Goal: Task Accomplishment & Management: Manage account settings

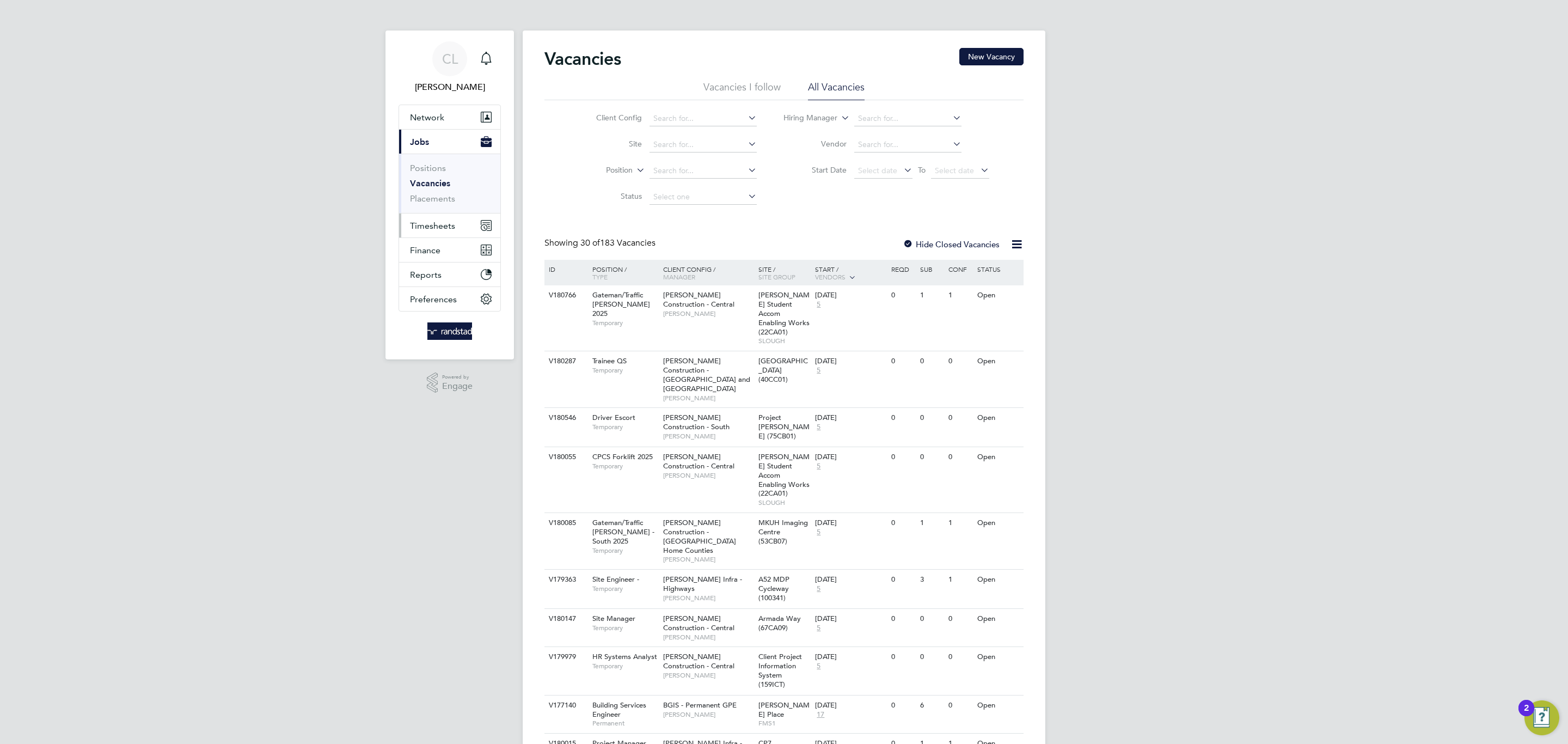
click at [446, 230] on span "Timesheets" at bounding box center [432, 225] width 45 height 10
click at [433, 192] on link "Timesheets" at bounding box center [432, 192] width 45 height 10
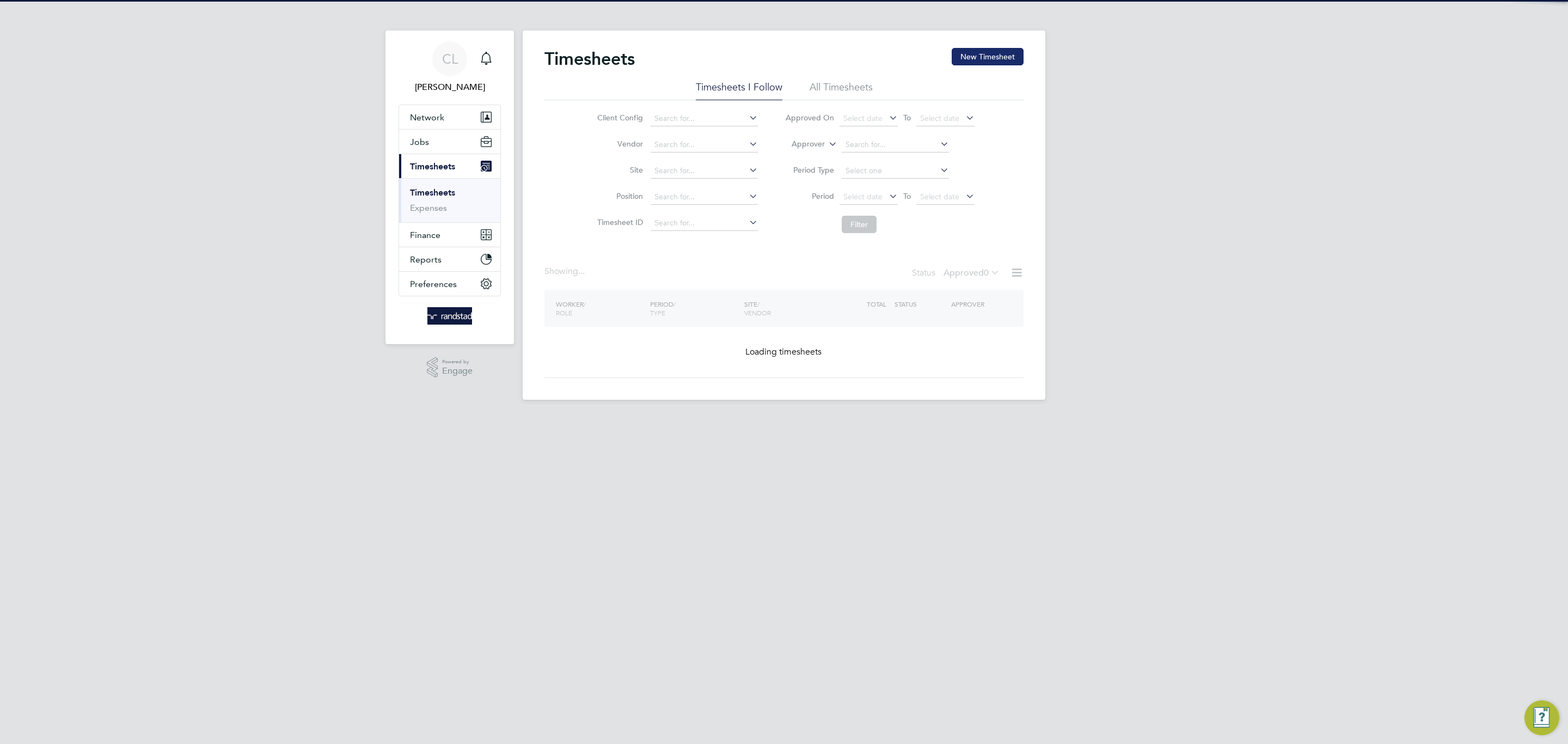
click at [1001, 55] on button "New Timesheet" at bounding box center [987, 56] width 71 height 17
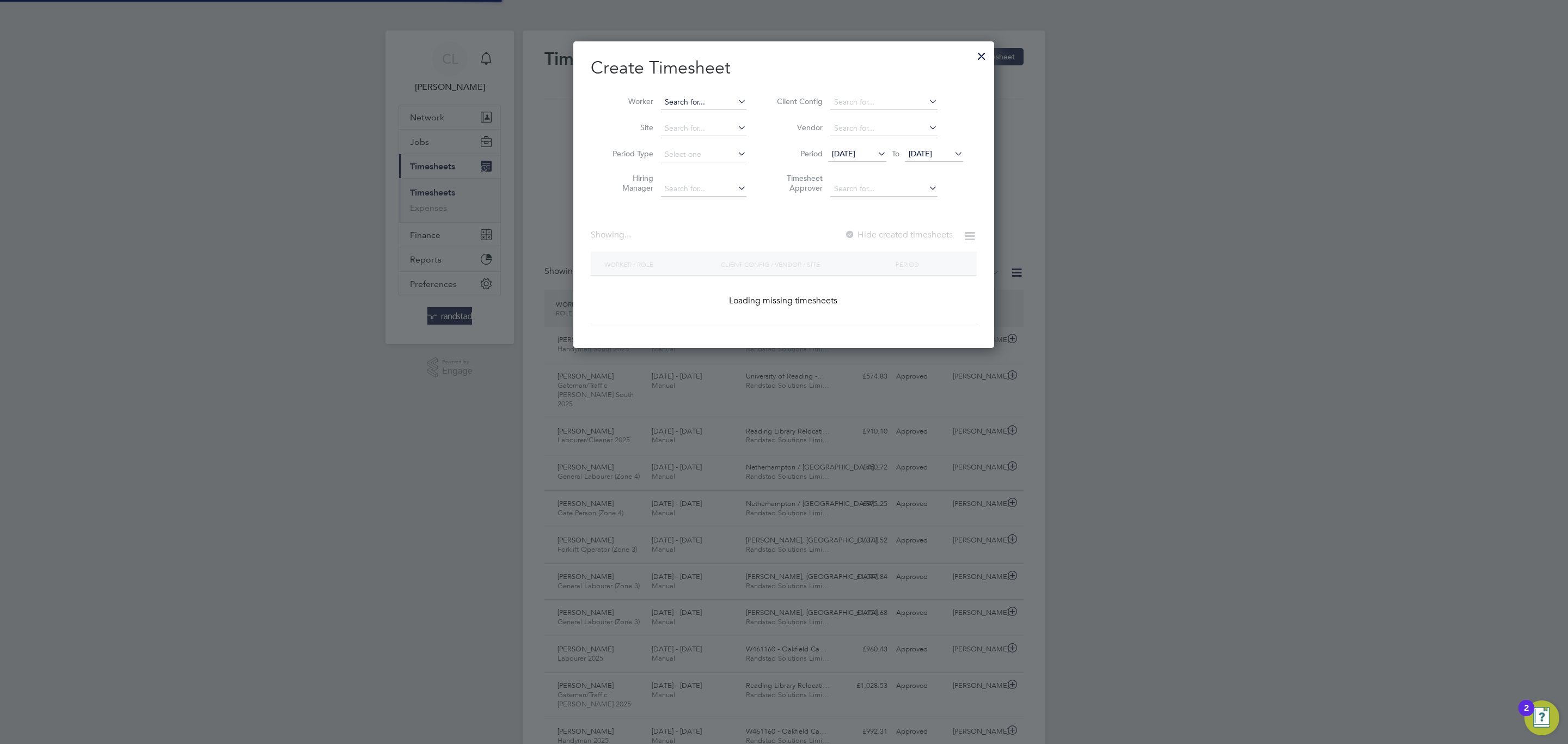
click at [694, 95] on input at bounding box center [703, 102] width 85 height 15
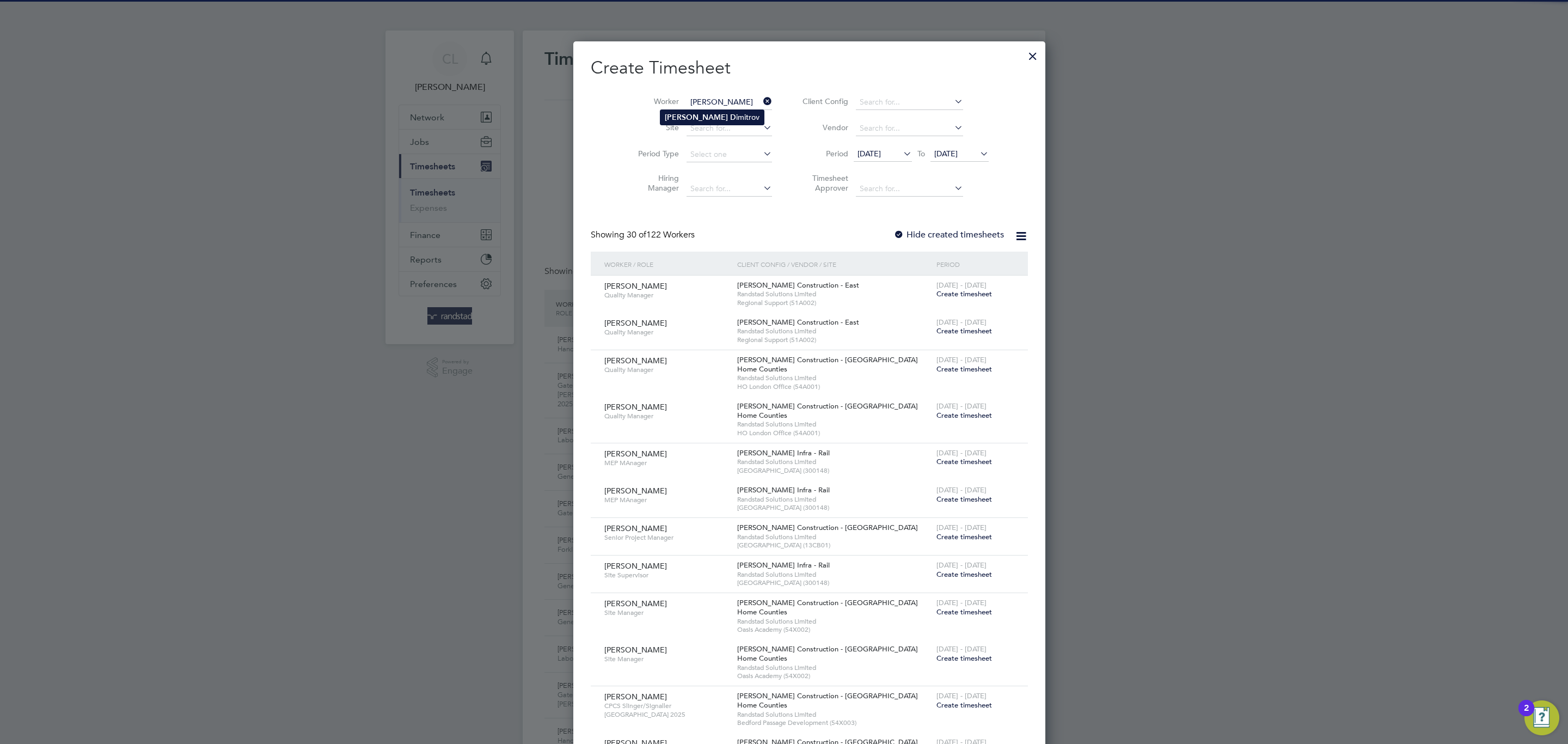
click at [730, 119] on b "D" at bounding box center [733, 118] width 6 height 9
type input "[PERSON_NAME]"
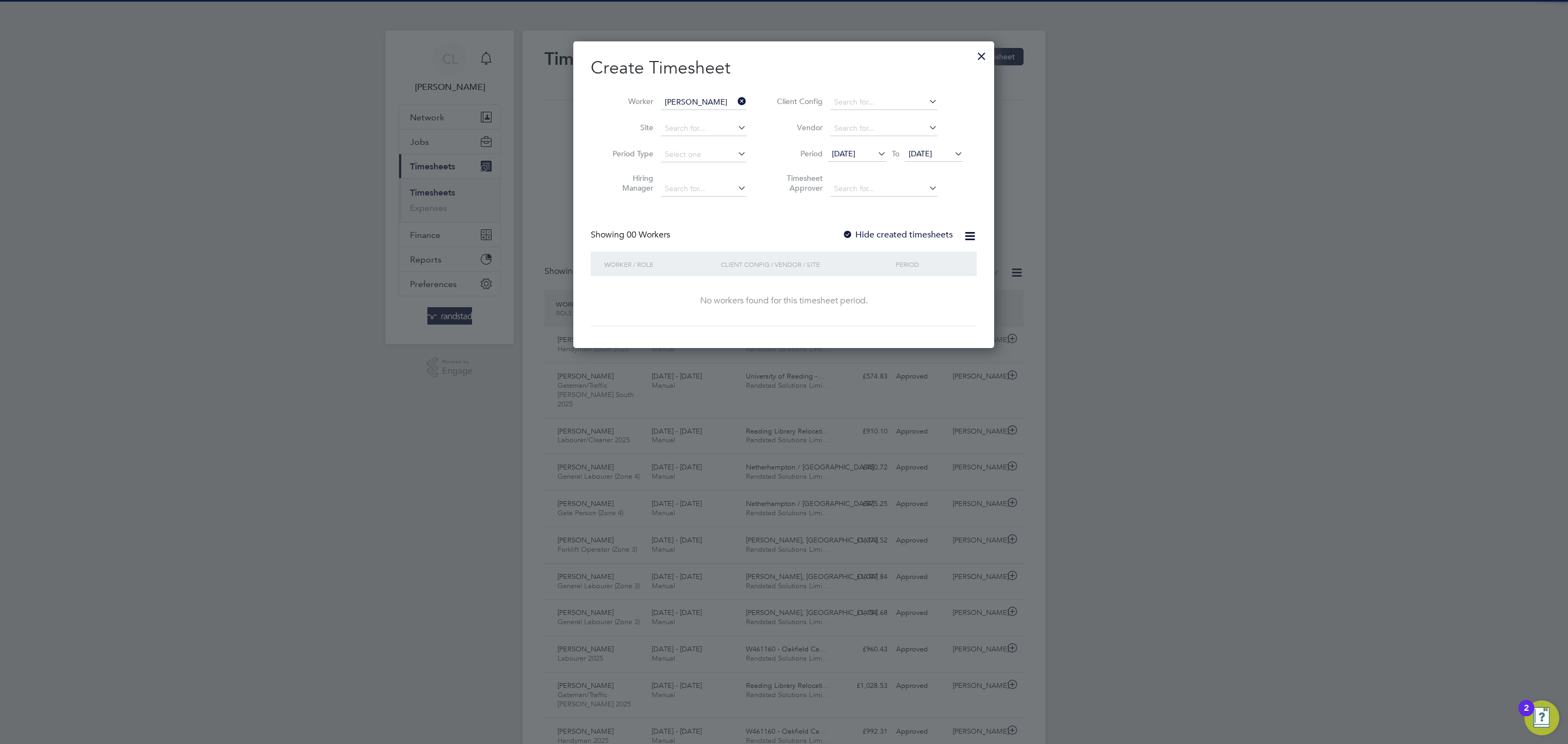
click at [908, 234] on label "Hide created timesheets" at bounding box center [898, 234] width 110 height 11
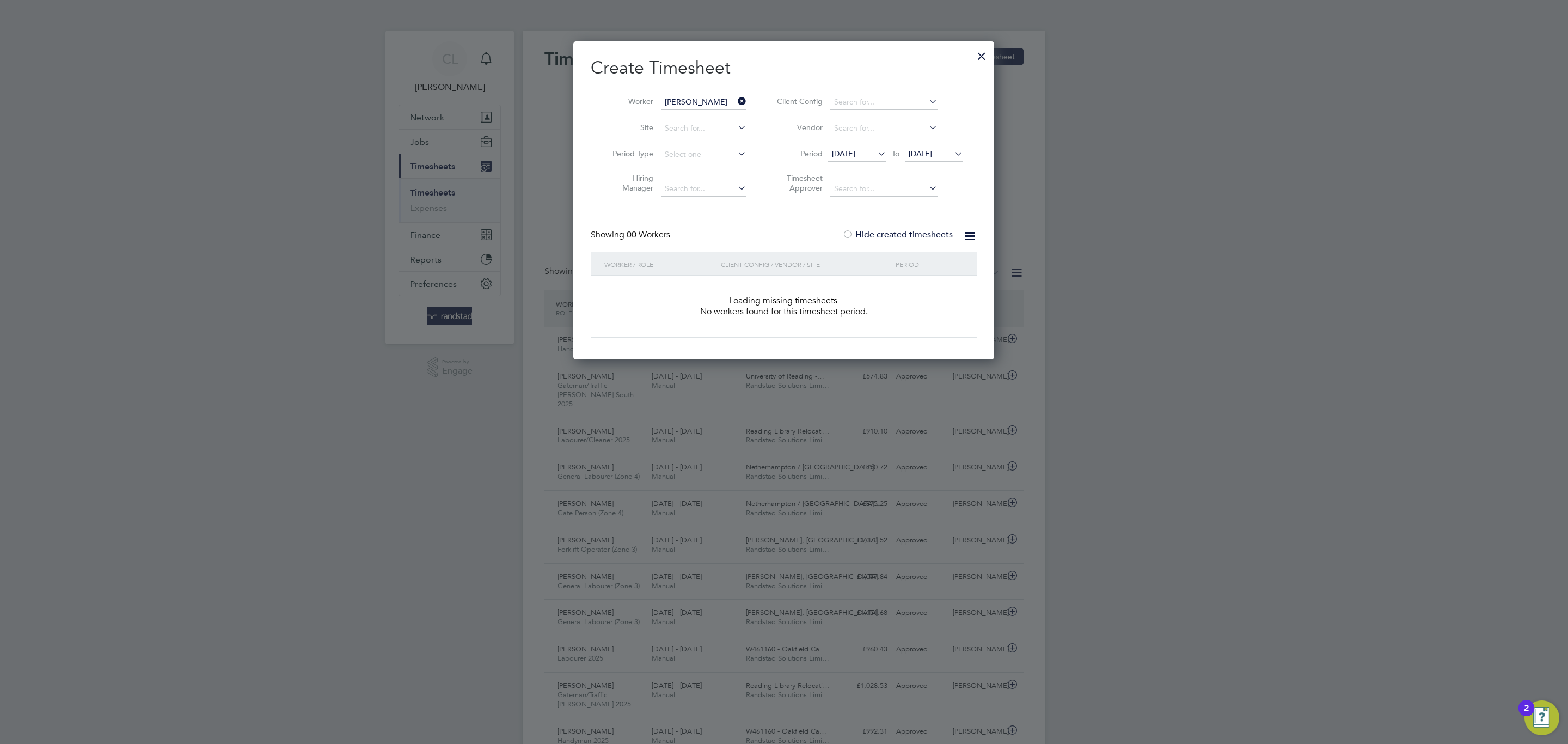
click at [926, 161] on span "[DATE]" at bounding box center [934, 154] width 58 height 14
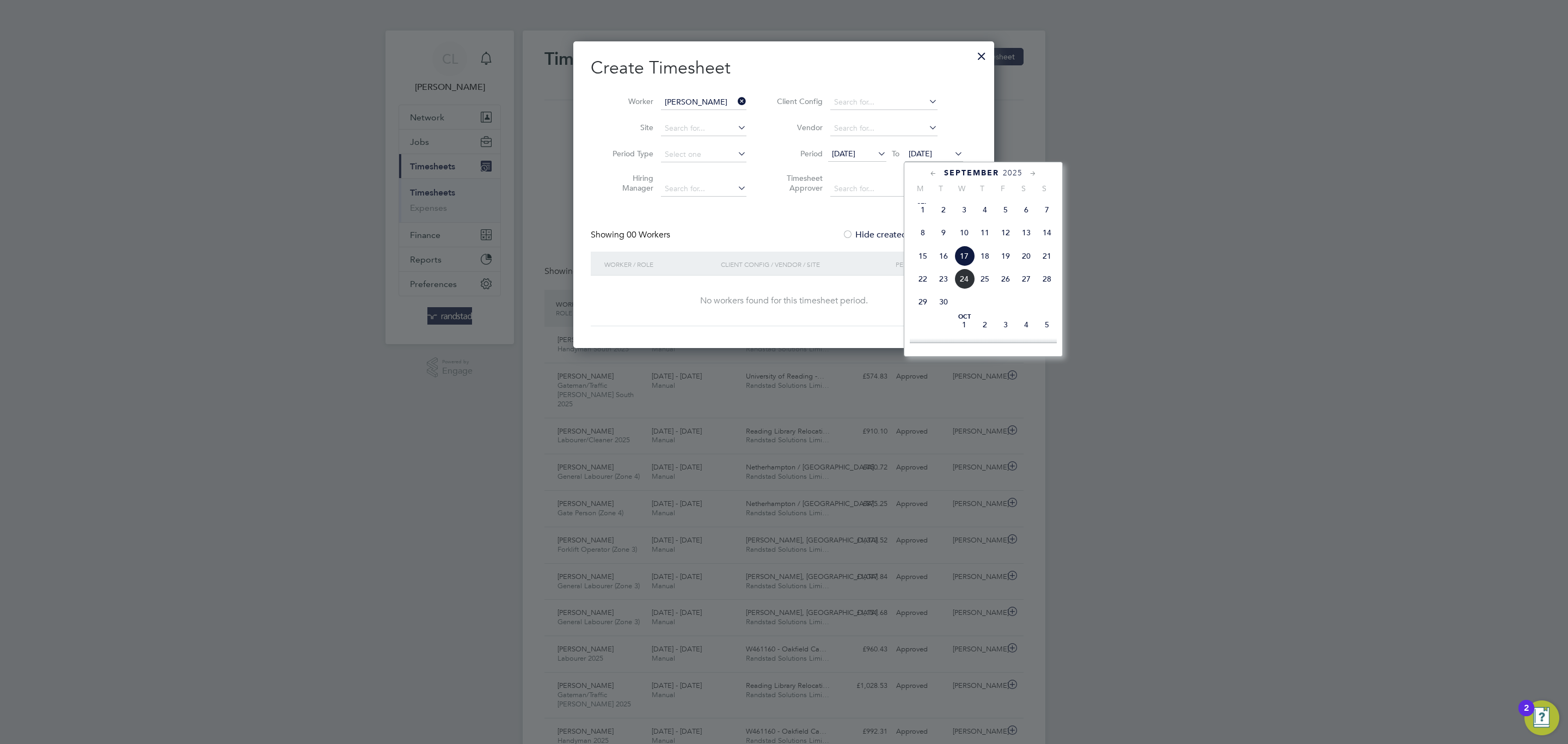
click at [956, 325] on span "[DATE]" at bounding box center [964, 324] width 21 height 21
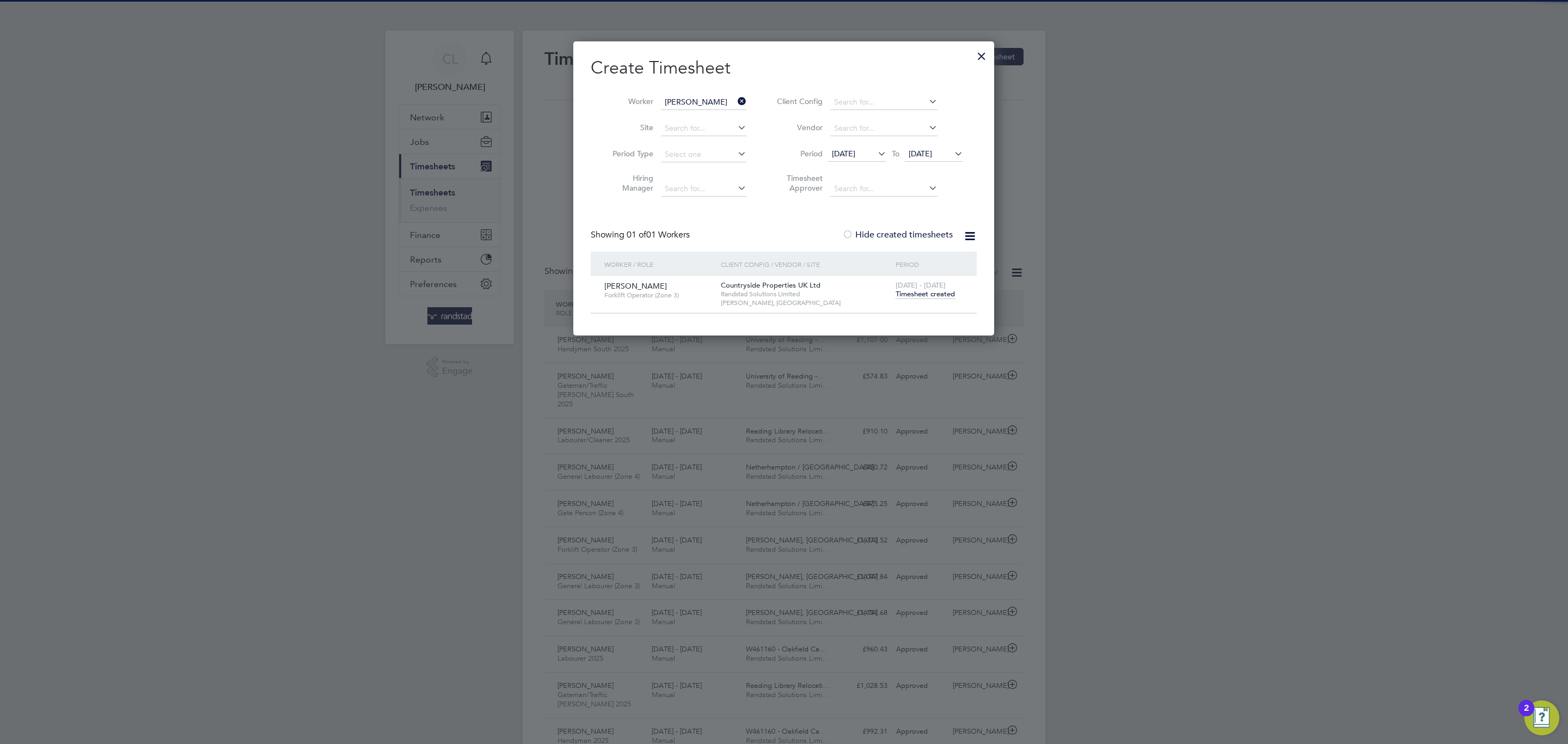
click at [939, 292] on span "Timesheet created" at bounding box center [926, 293] width 60 height 10
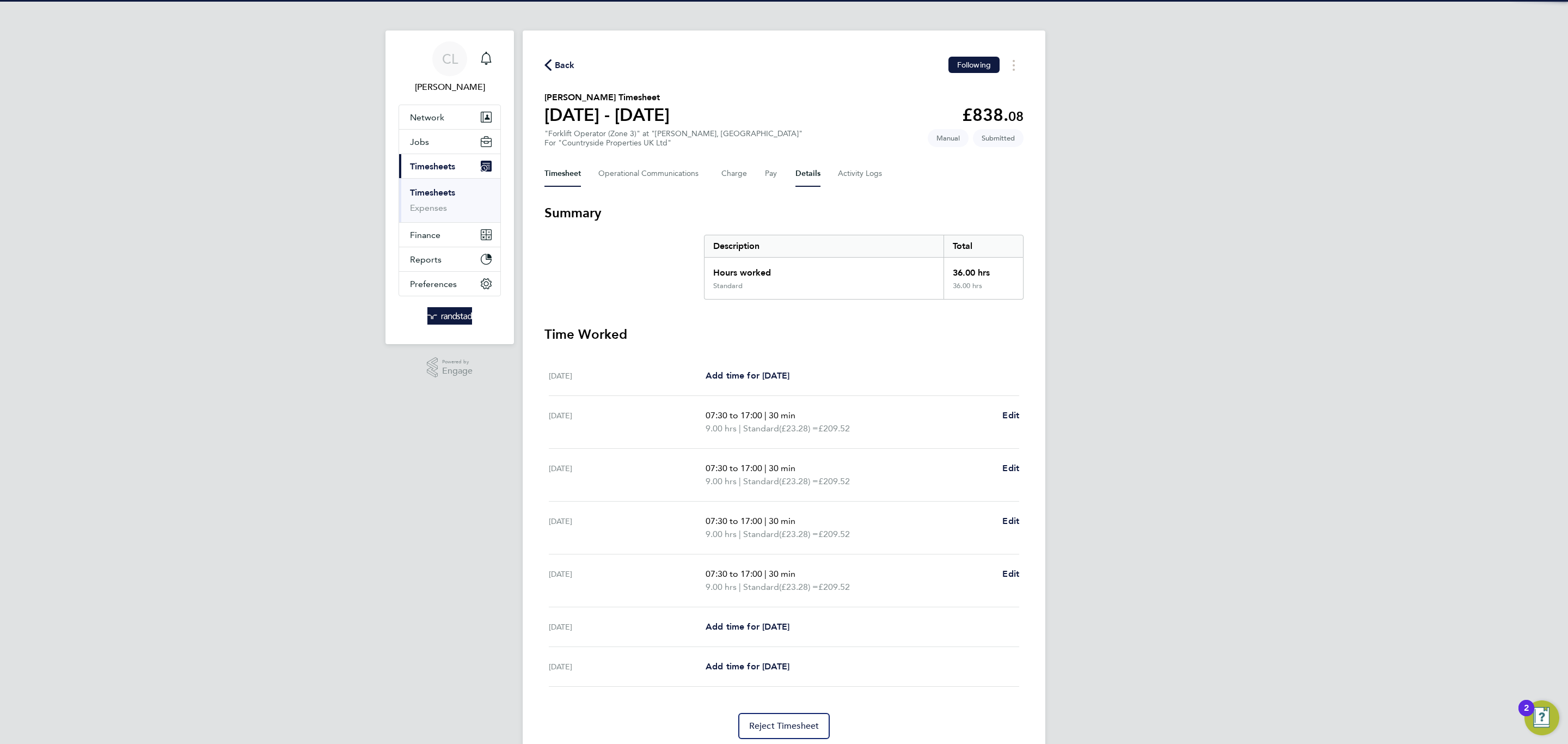
click at [811, 181] on button "Details" at bounding box center [808, 173] width 25 height 26
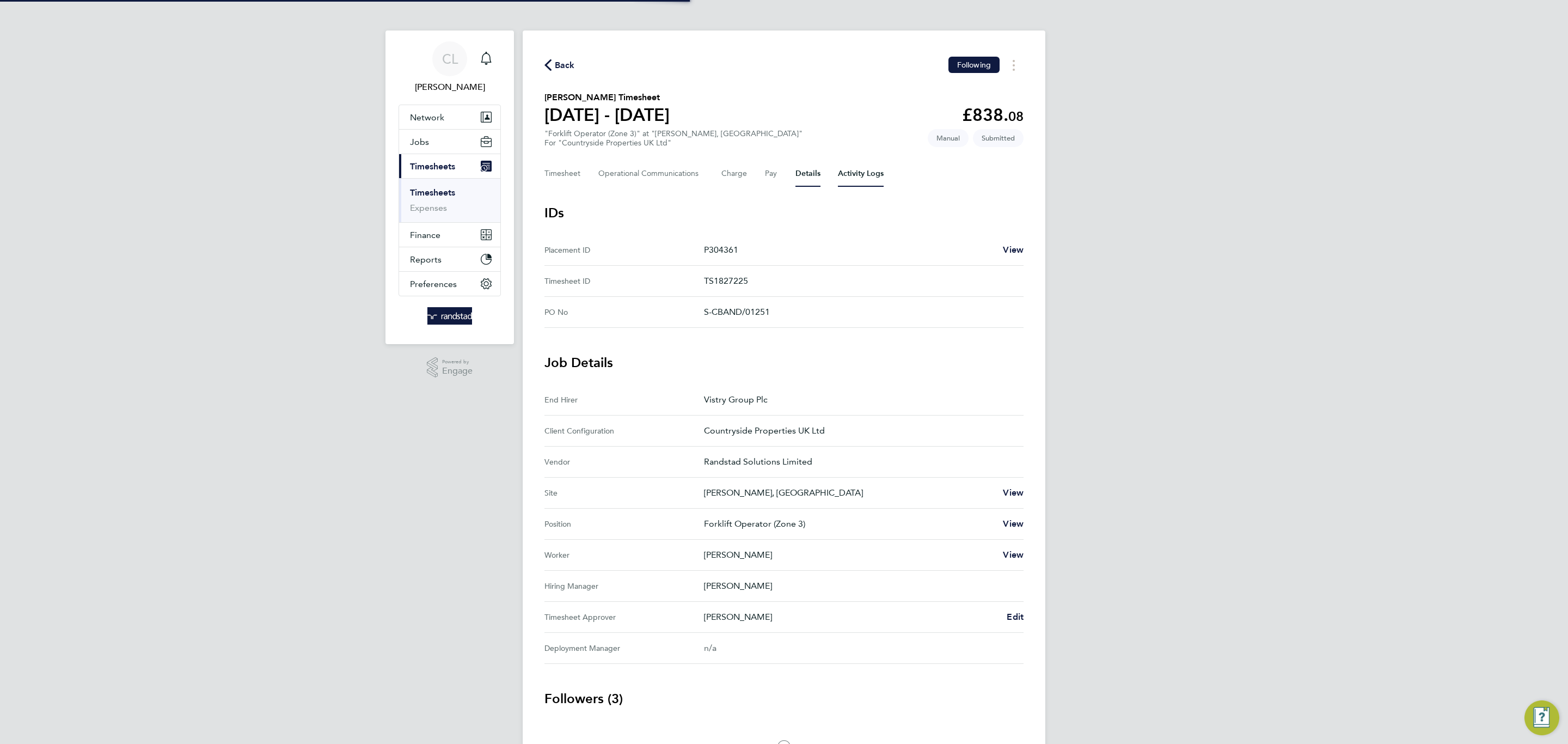
click at [869, 173] on Logs-tab "Activity Logs" at bounding box center [860, 173] width 46 height 26
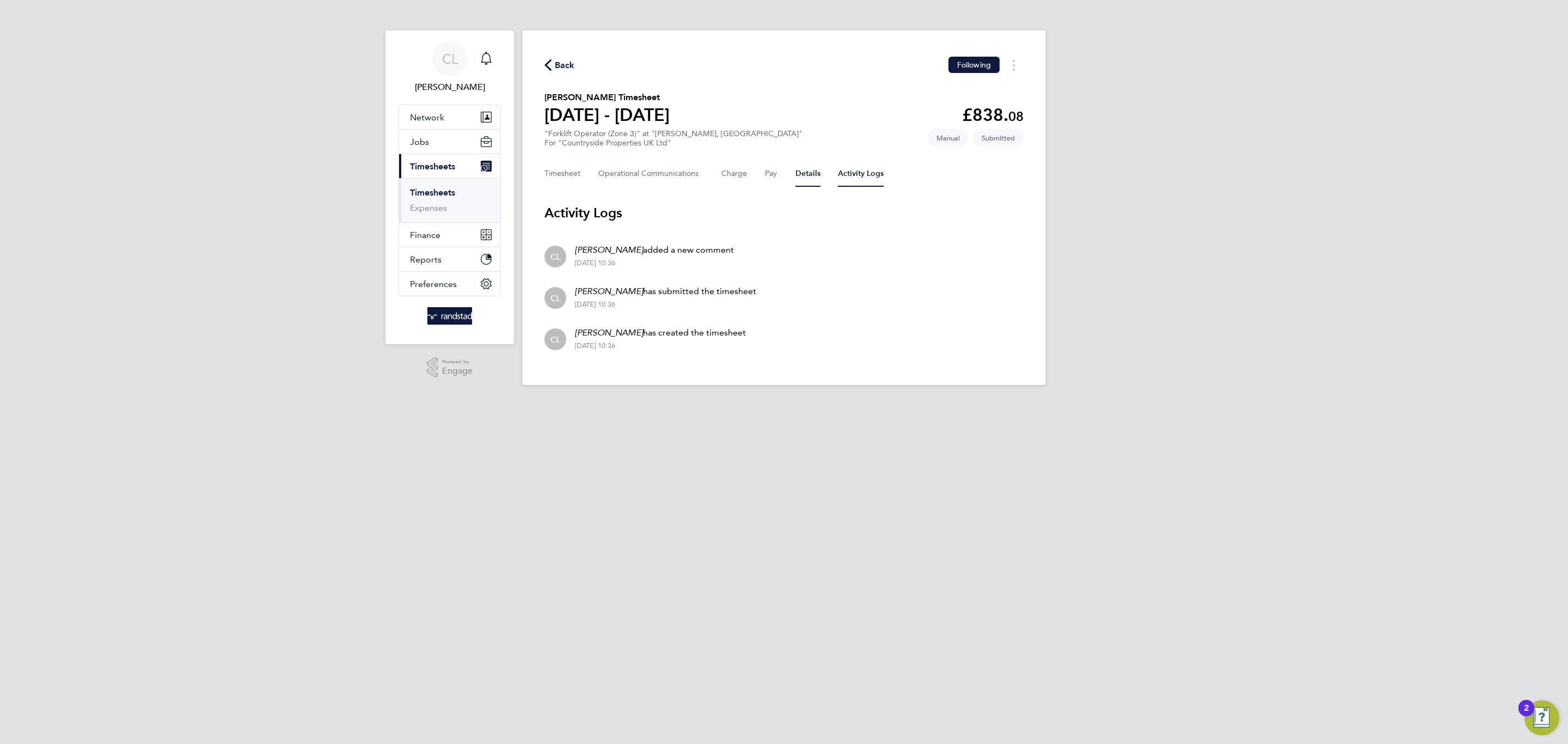
click at [807, 171] on button "Details" at bounding box center [808, 173] width 25 height 26
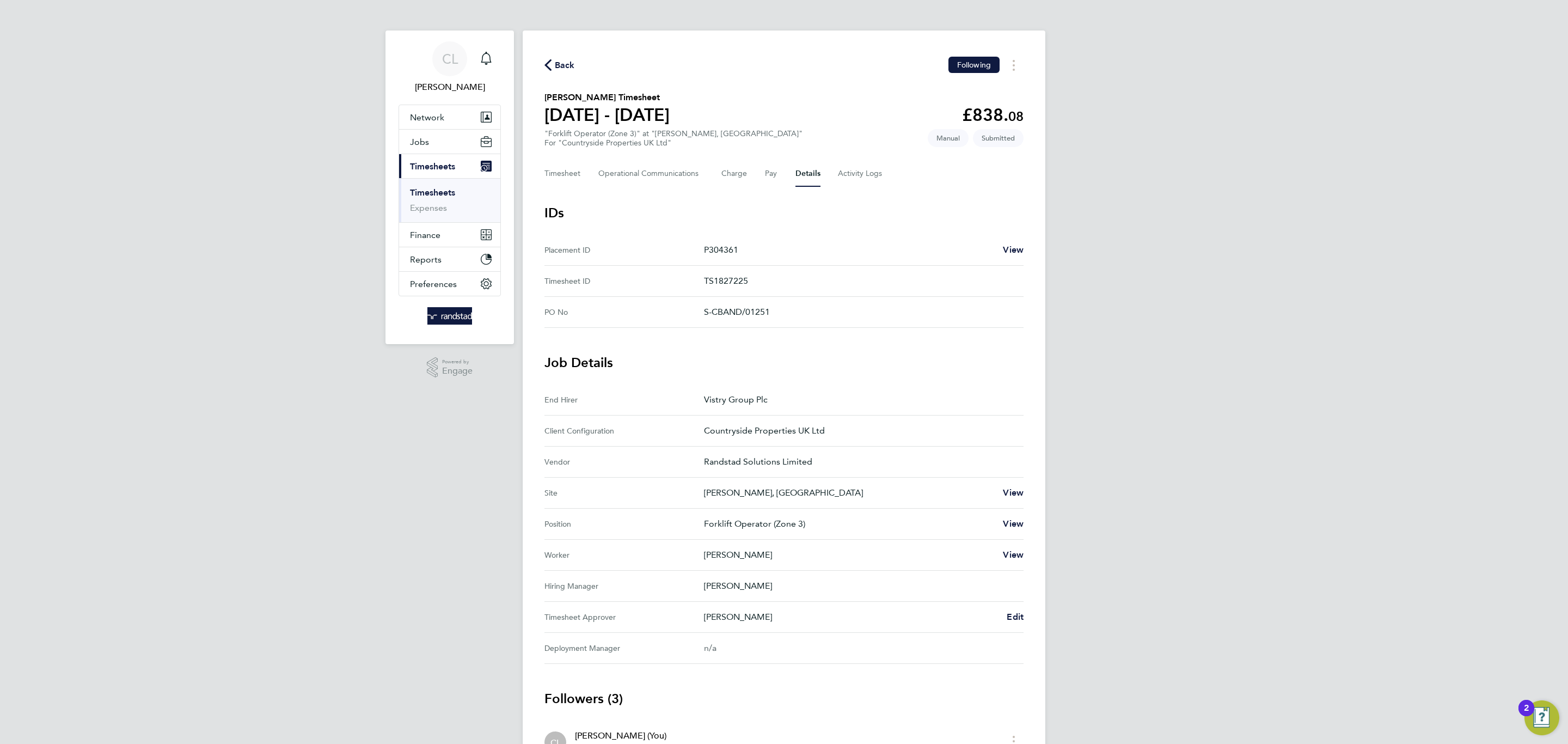
click at [1003, 616] on div "[PERSON_NAME] Edit" at bounding box center [863, 616] width 319 height 13
click at [1008, 611] on link "Edit" at bounding box center [1014, 616] width 17 height 13
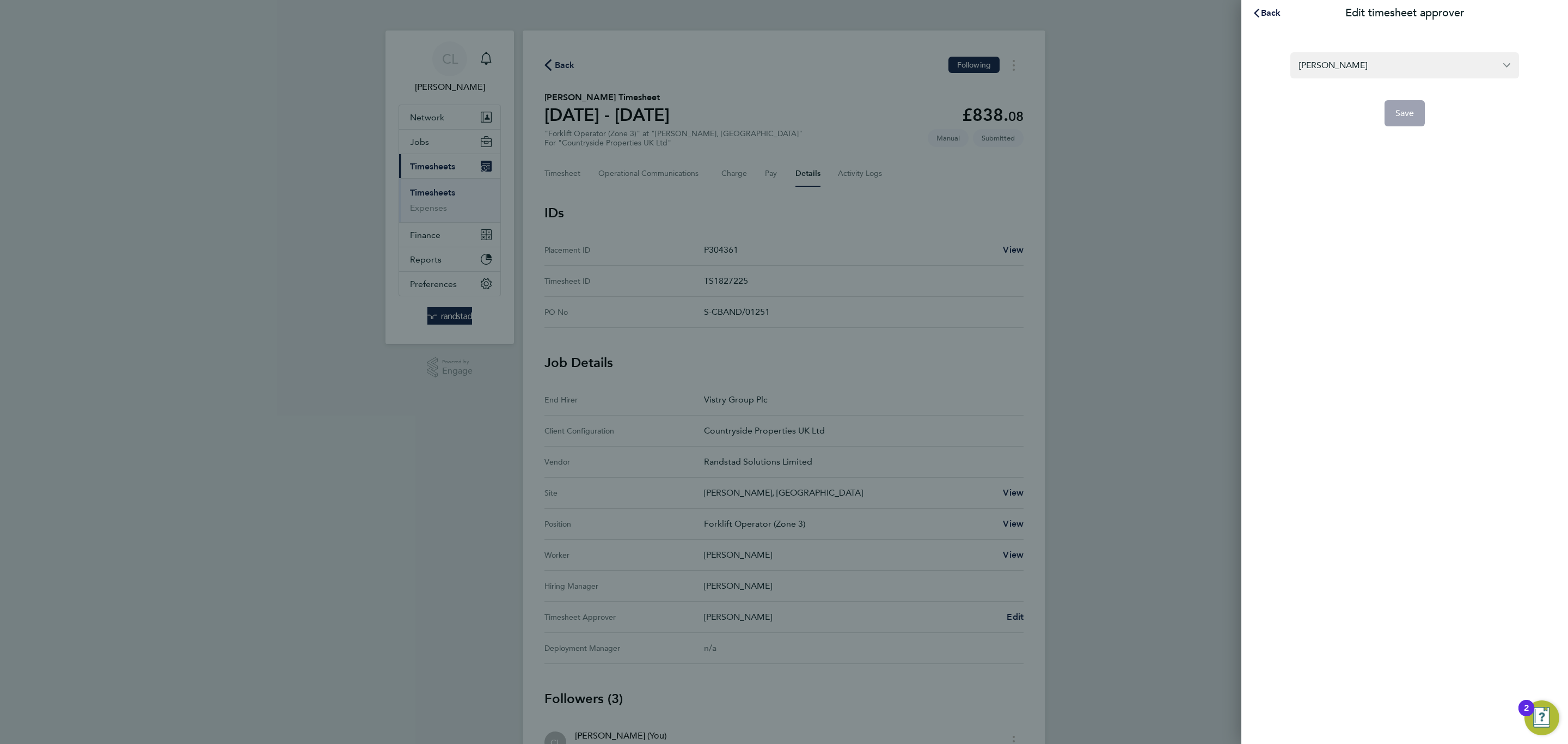
click at [1372, 43] on section "[PERSON_NAME] Save" at bounding box center [1404, 82] width 266 height 87
click at [1361, 82] on form "[PERSON_NAME] Save" at bounding box center [1404, 90] width 229 height 74
click at [1373, 98] on li "[PERSON_NAME]" at bounding box center [1408, 91] width 220 height 26
type input "[PERSON_NAME]"
click at [1384, 113] on button "Save" at bounding box center [1404, 113] width 41 height 26
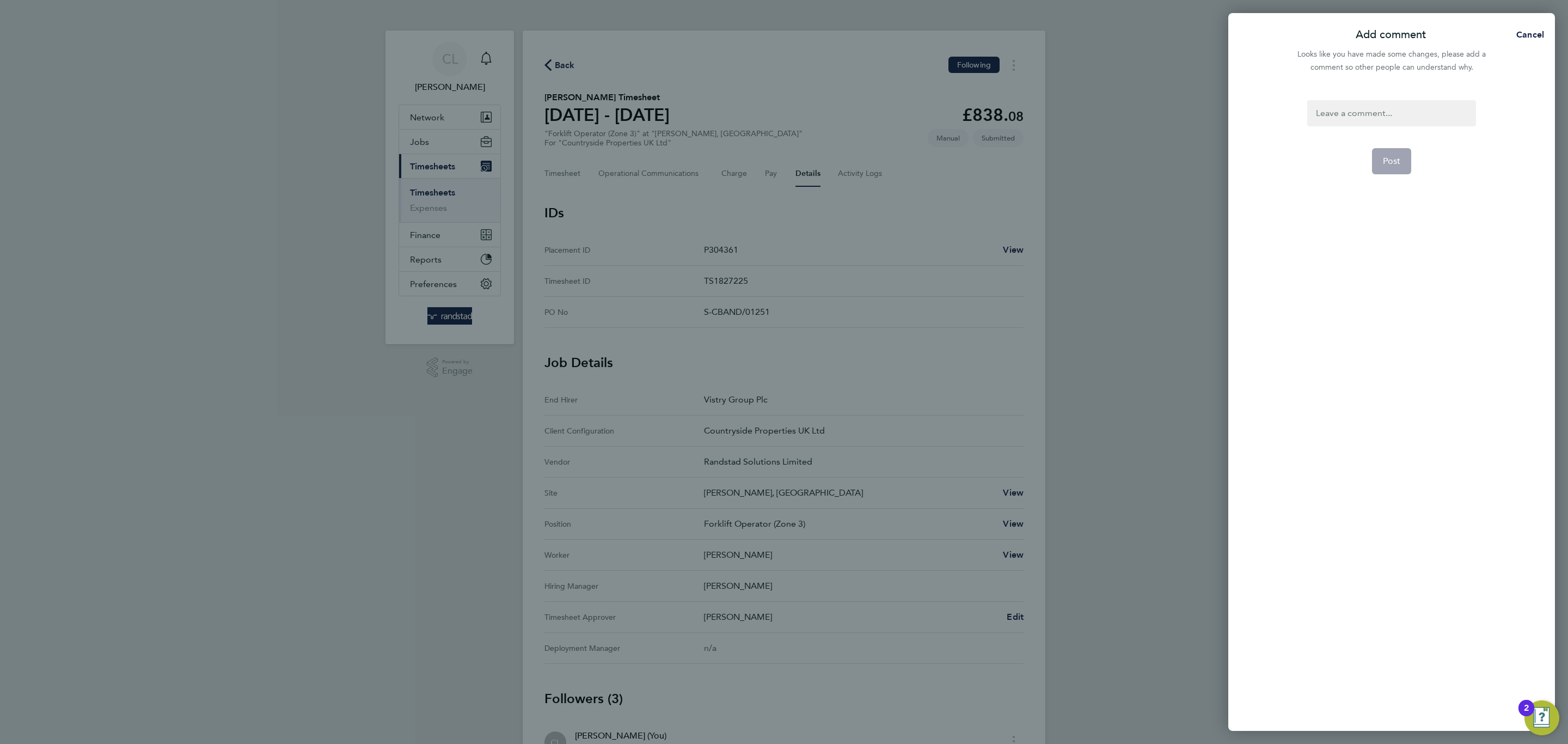
click at [1384, 113] on div at bounding box center [1391, 113] width 168 height 26
click at [1402, 173] on button "Post" at bounding box center [1392, 174] width 40 height 26
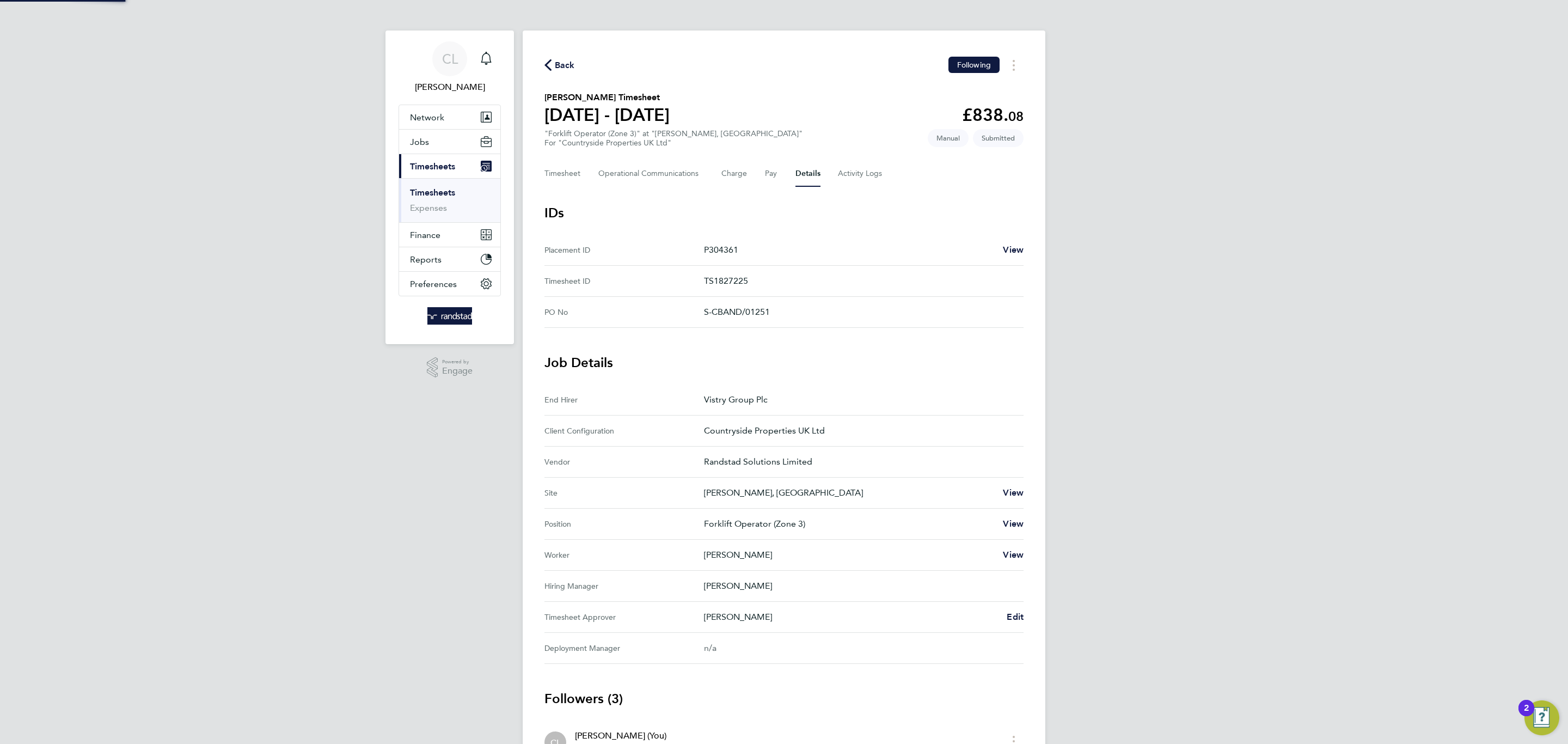
click at [1237, 193] on div "CL [PERSON_NAME] Notifications Applications: Network Team Members Businesses Si…" at bounding box center [784, 459] width 1568 height 919
